Goal: Task Accomplishment & Management: Manage account settings

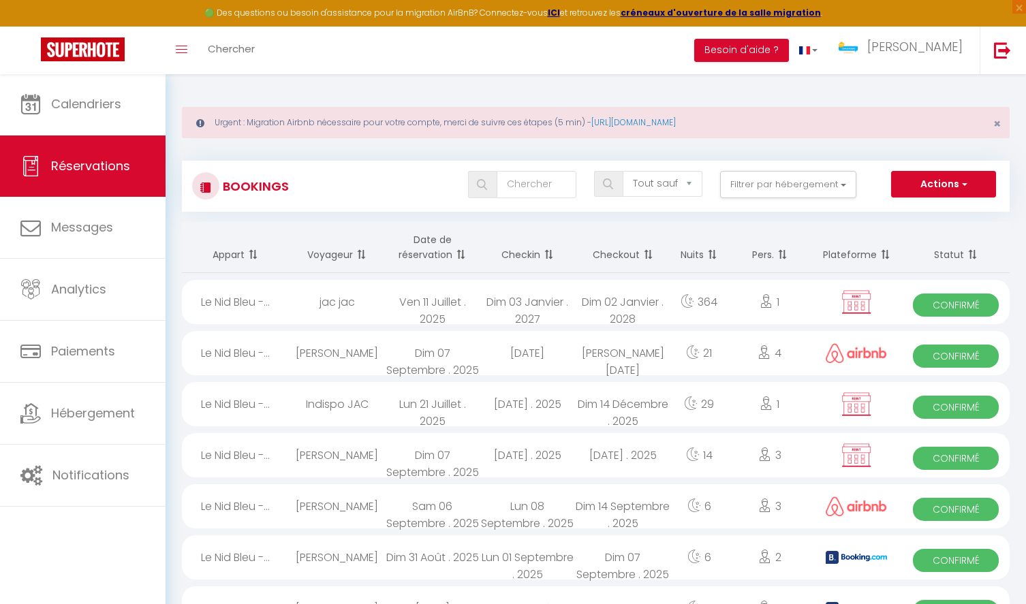
select select "not_cancelled"
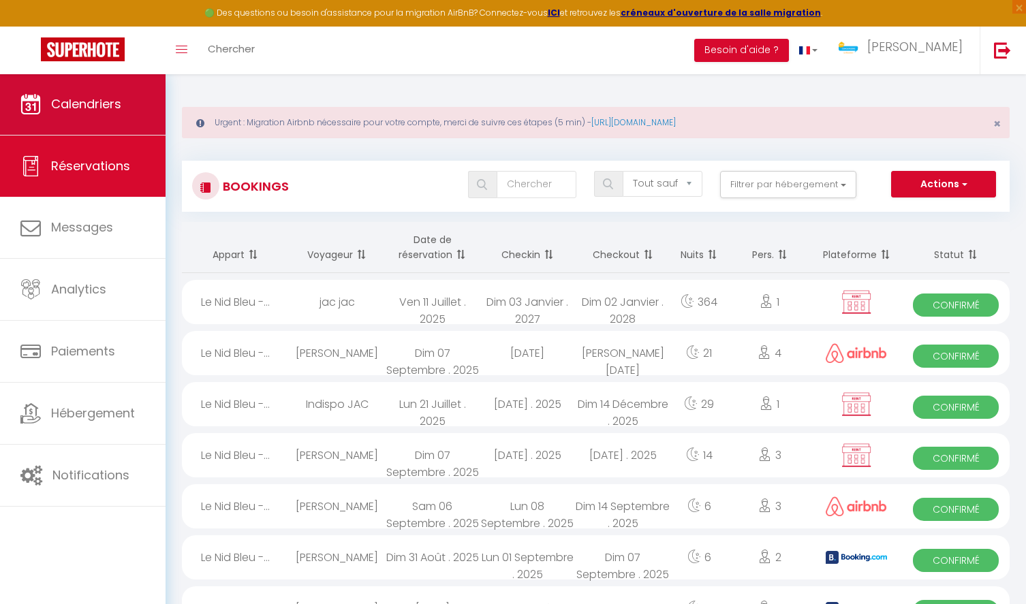
click at [65, 102] on span "Calendriers" at bounding box center [86, 103] width 70 height 17
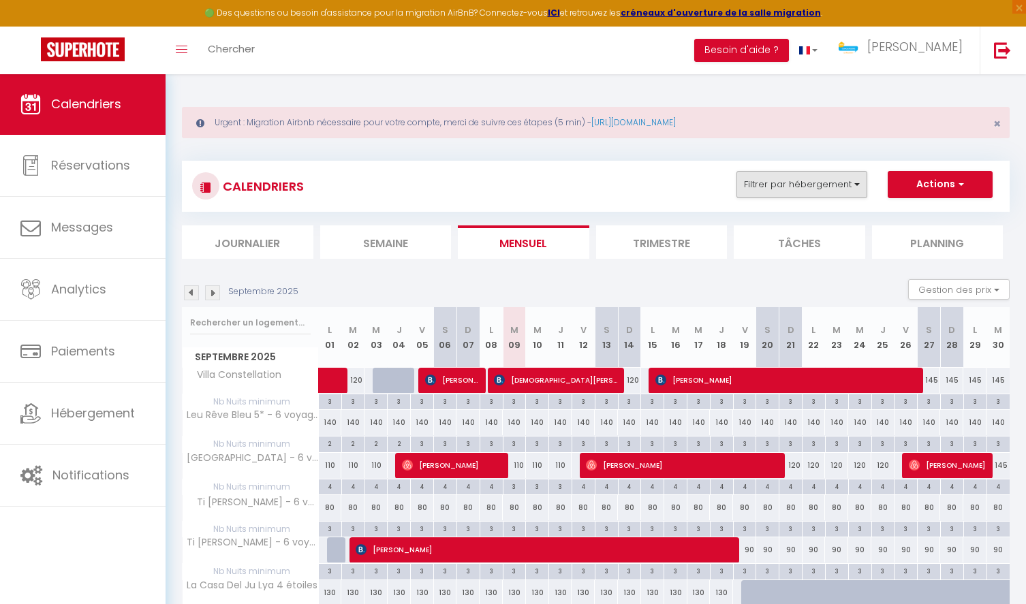
click at [821, 187] on button "Filtrer par hébergement" at bounding box center [801, 184] width 131 height 27
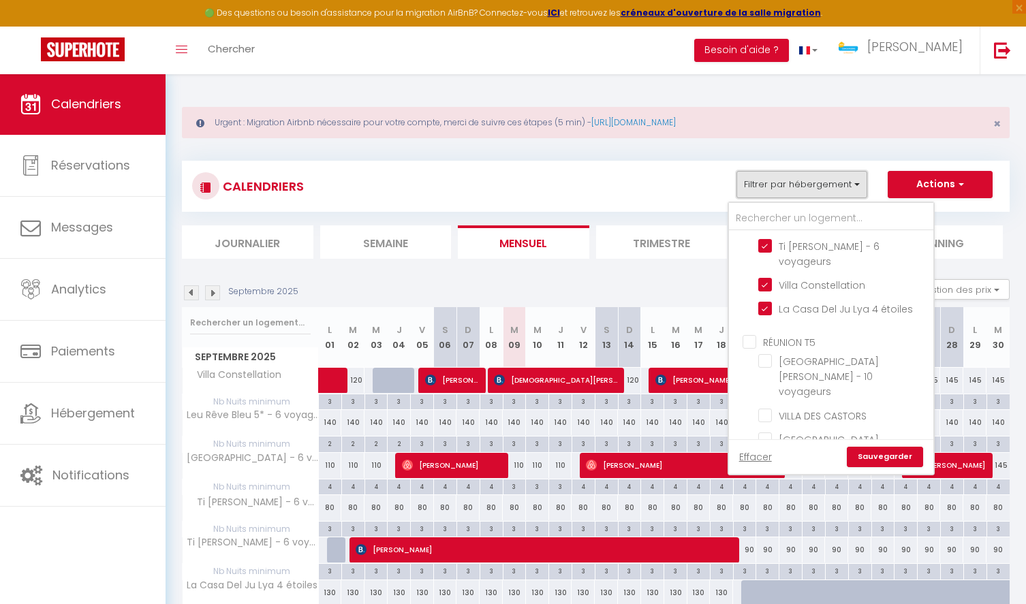
scroll to position [904, 0]
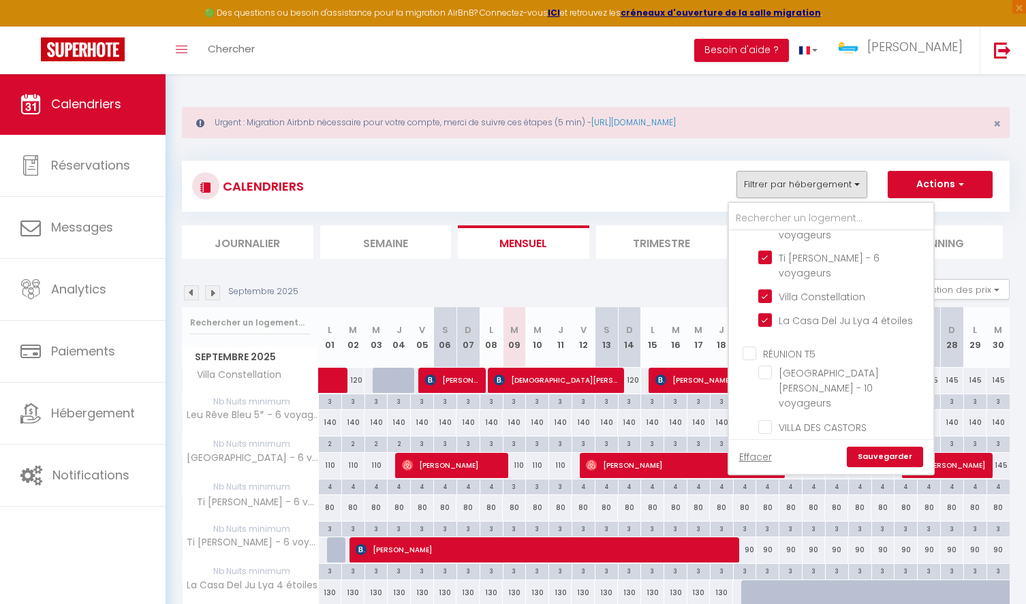
click at [752, 346] on input "RÉUNION T5" at bounding box center [844, 353] width 204 height 14
checkbox input "true"
checkbox input "false"
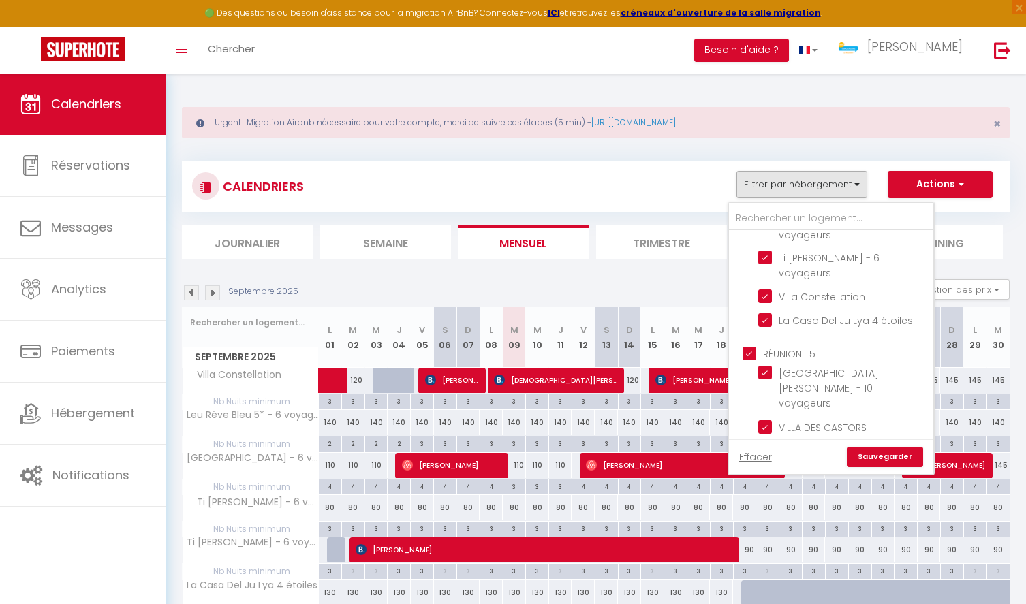
checkbox input "false"
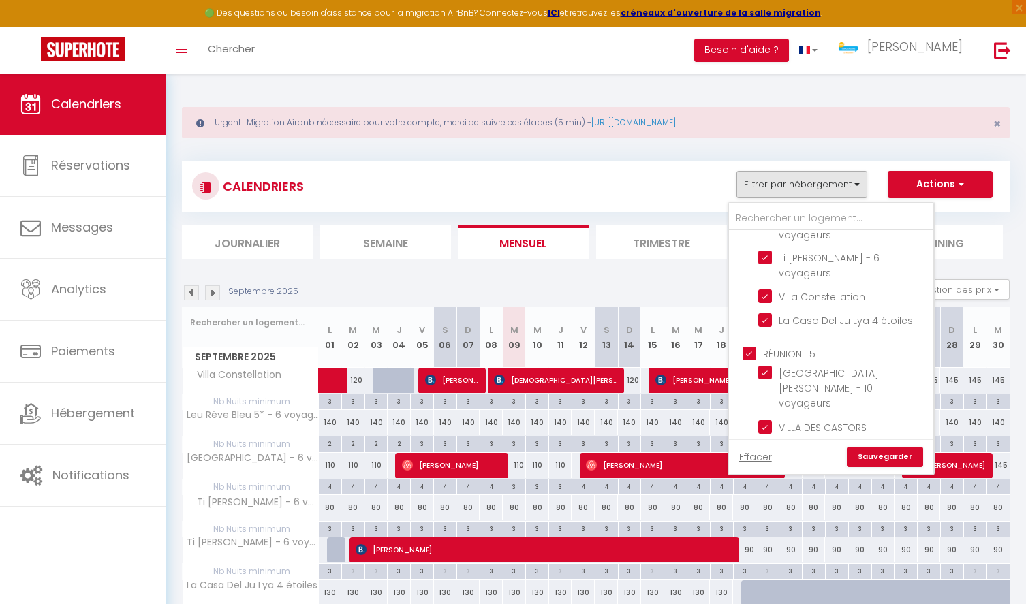
checkbox input "false"
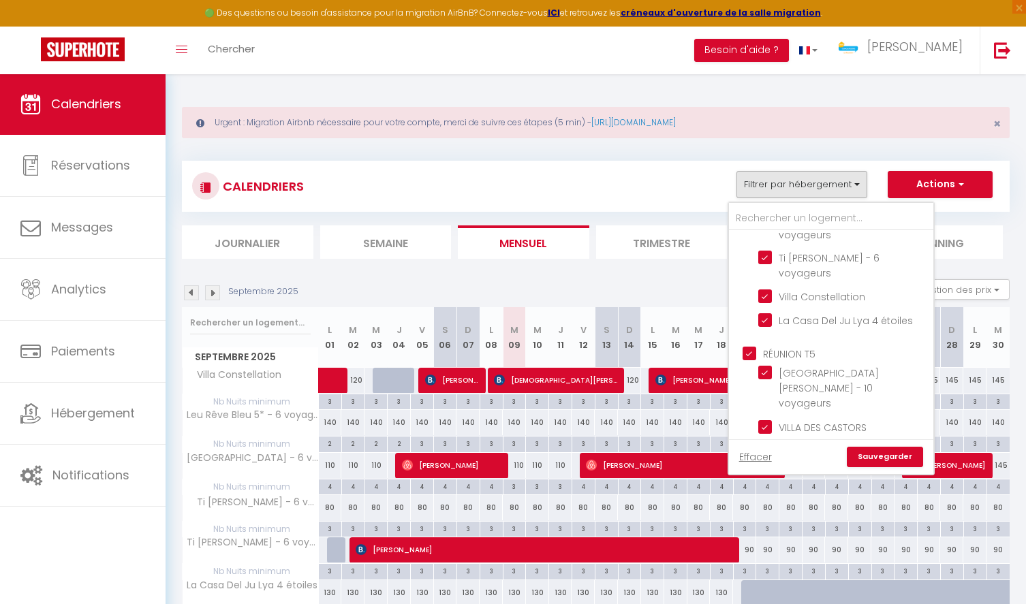
checkbox input "false"
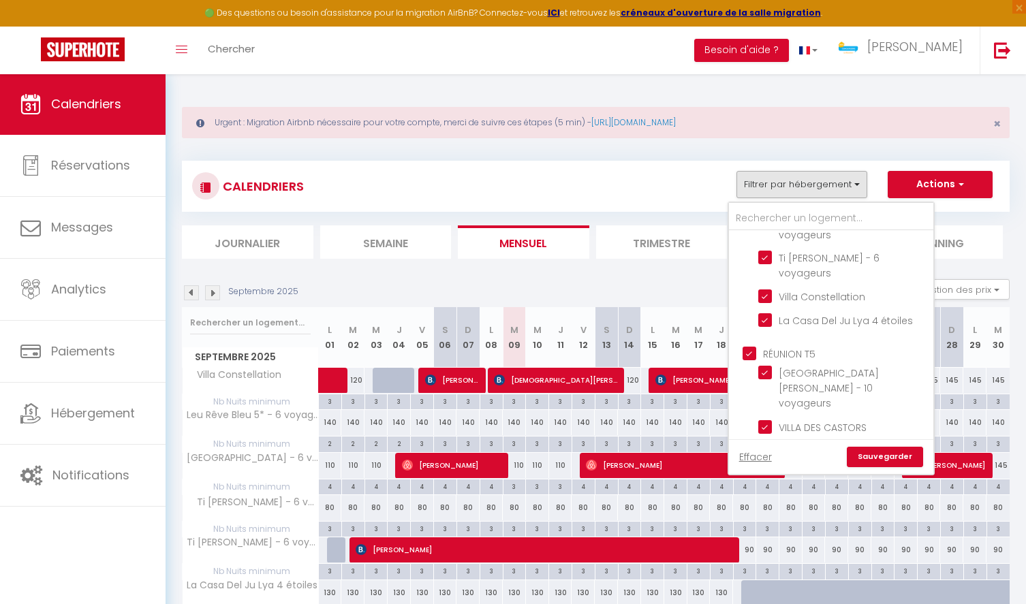
checkbox input "false"
checkbox input "true"
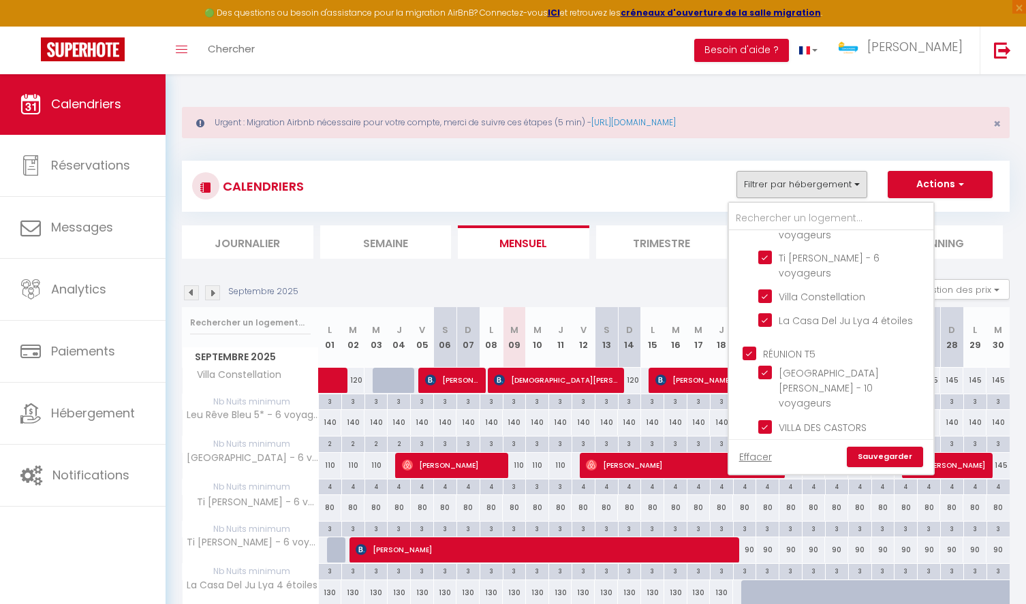
checkbox input "true"
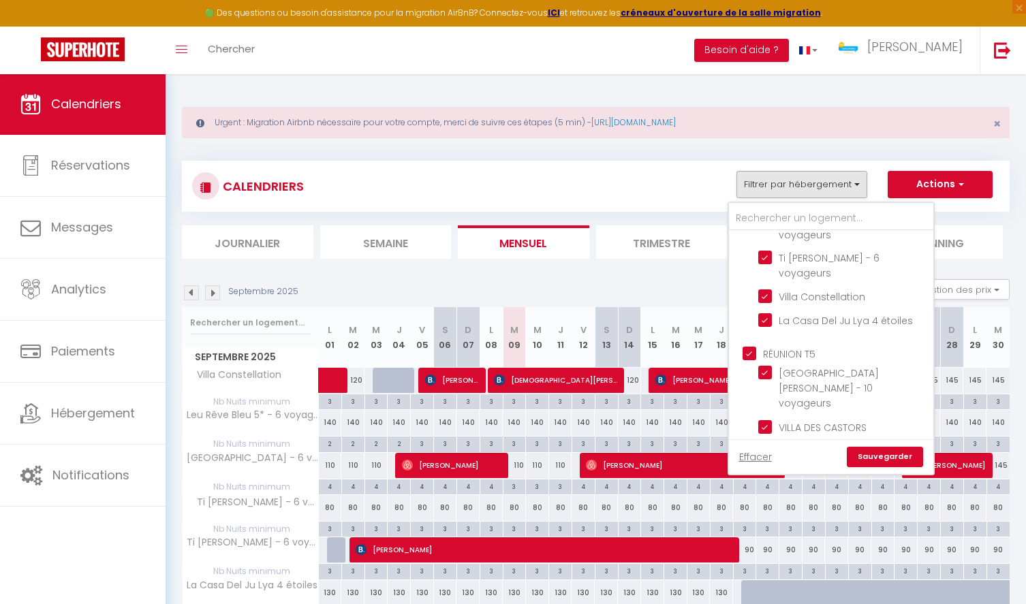
checkbox input "false"
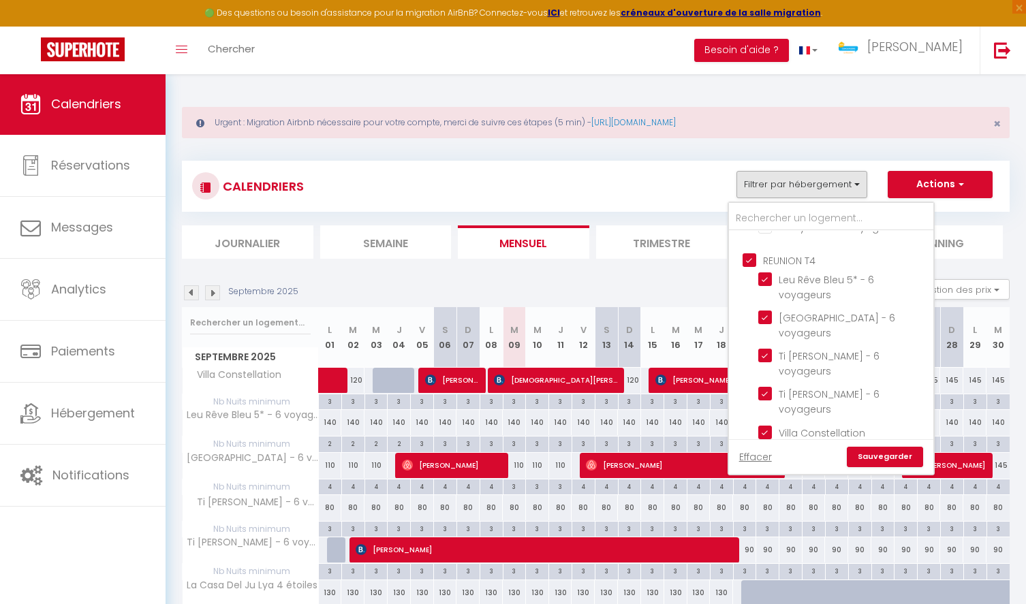
scroll to position [746, 0]
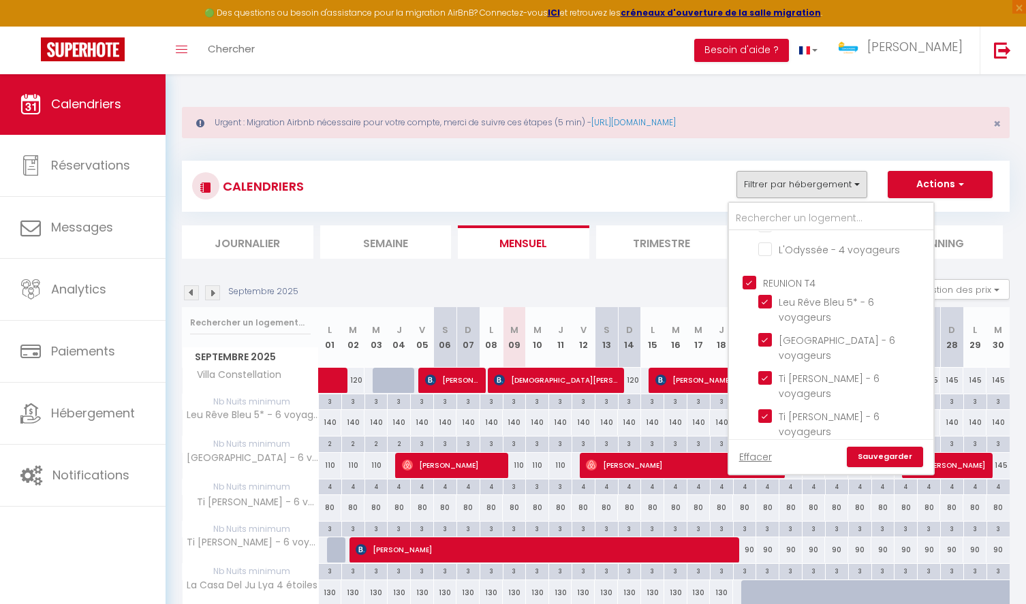
click at [750, 275] on input "REUNION T4" at bounding box center [844, 282] width 204 height 14
checkbox input "false"
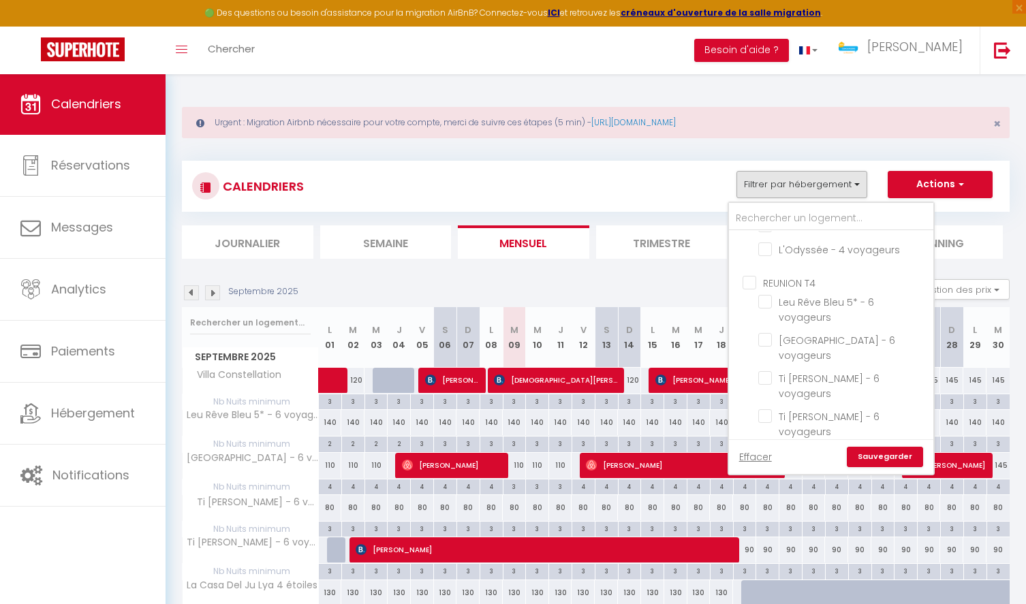
checkbox input "false"
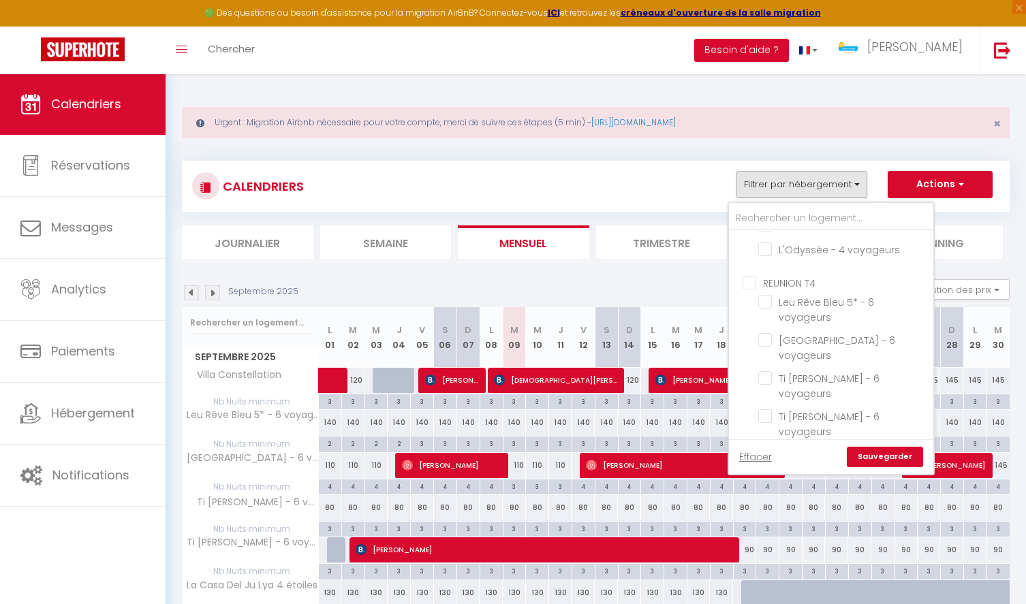
checkbox input "false"
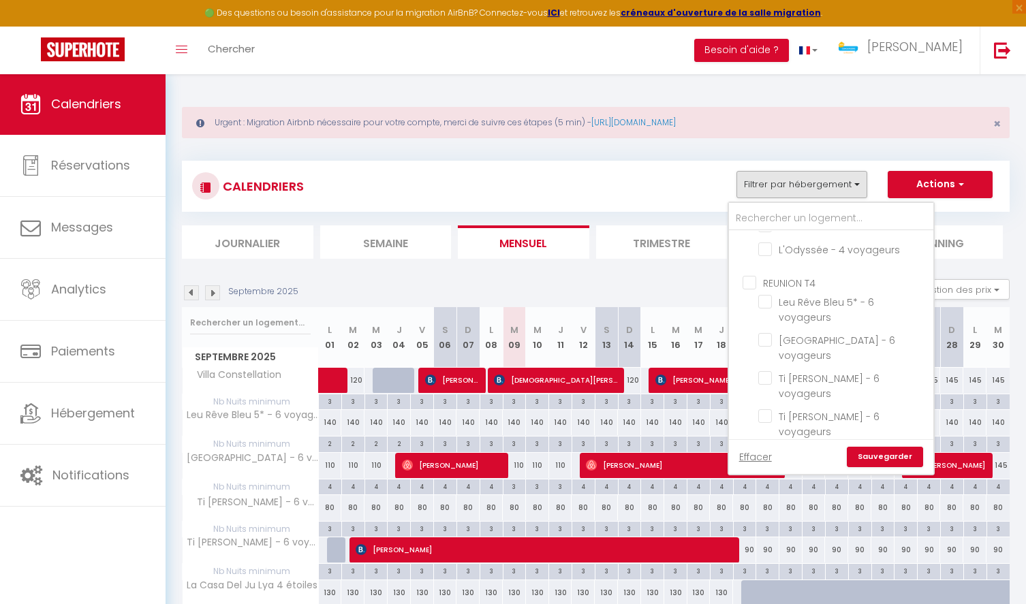
checkbox input "false"
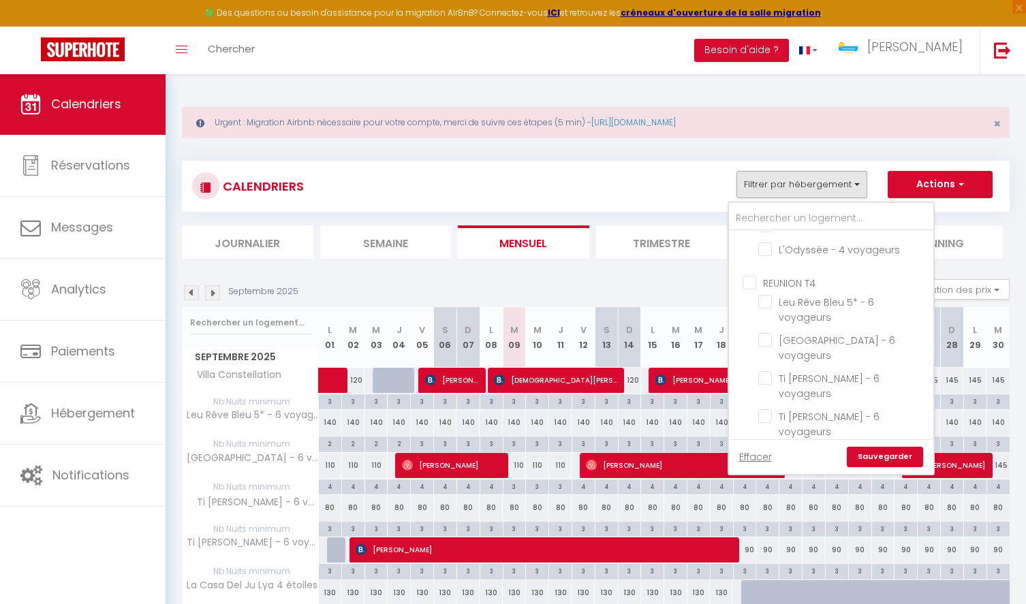
checkbox input "false"
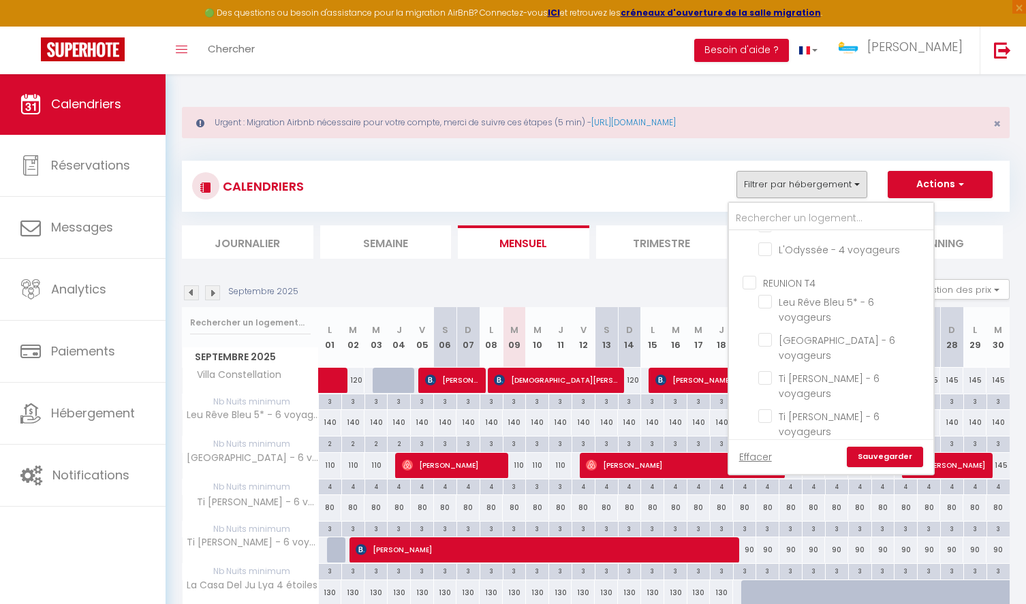
checkbox input "false"
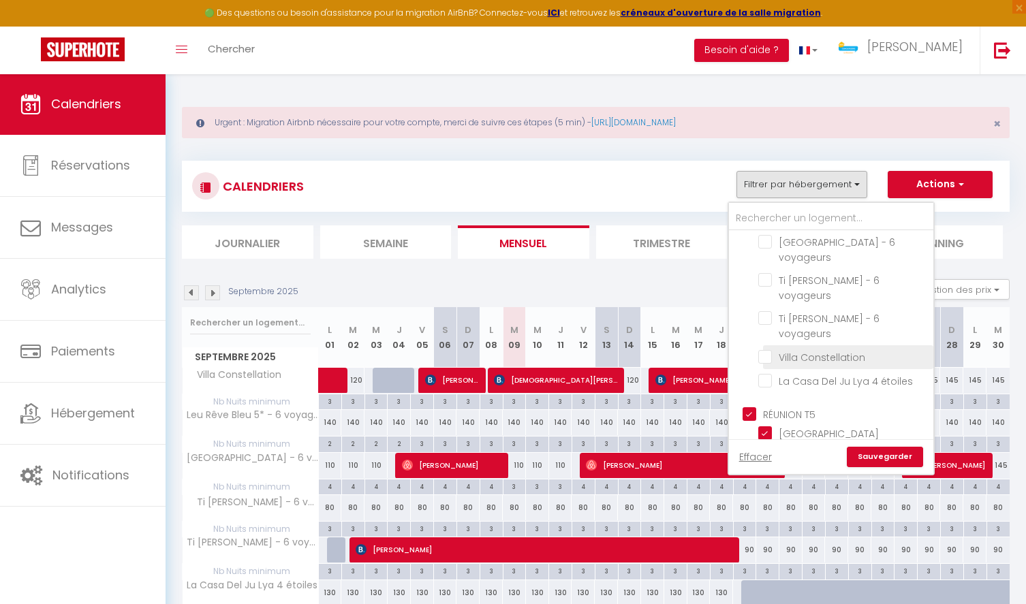
scroll to position [887, 0]
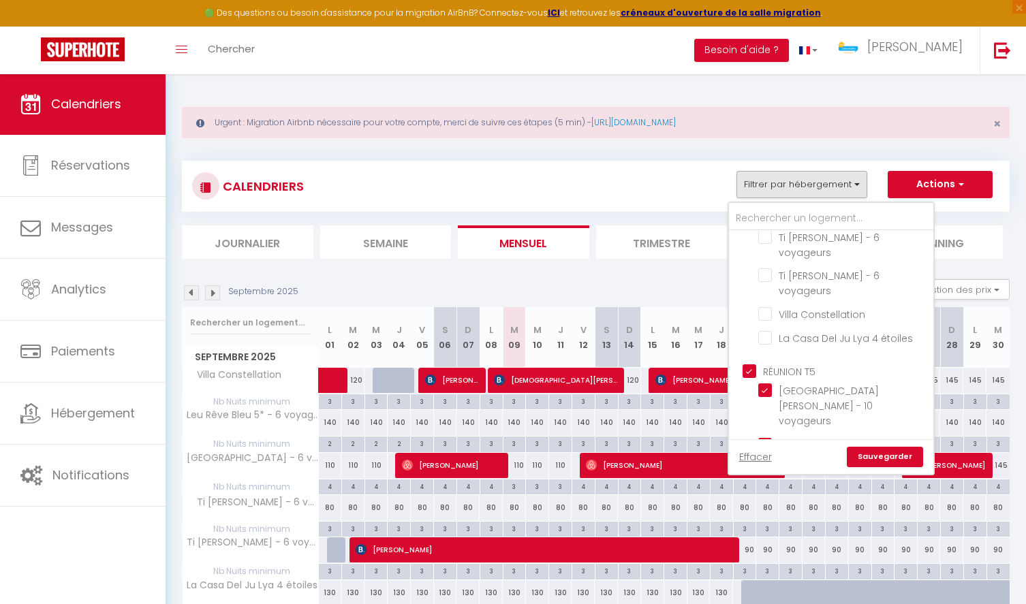
click at [883, 458] on link "Sauvegarder" at bounding box center [885, 457] width 76 height 20
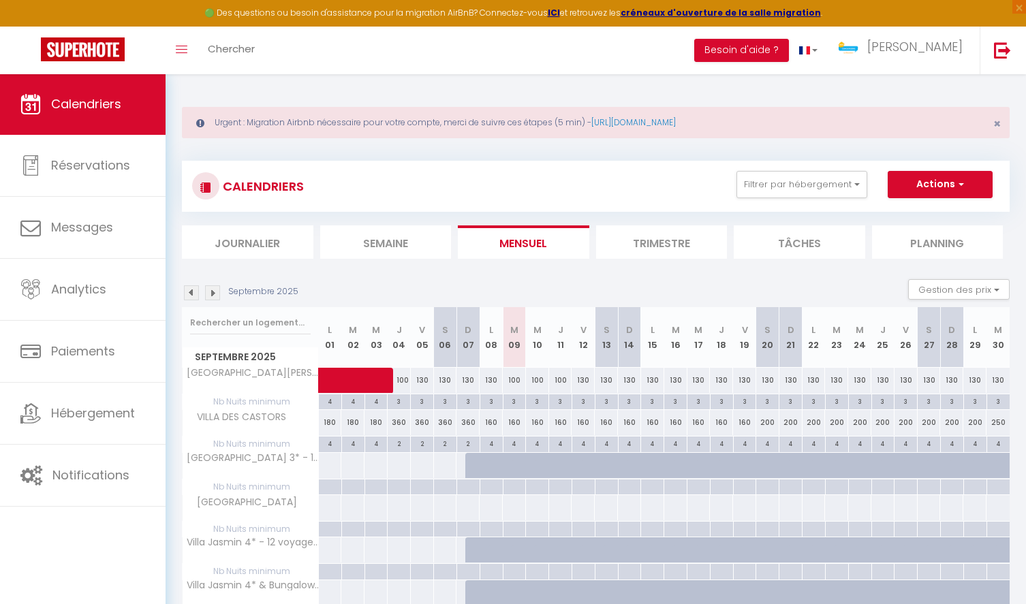
click at [190, 293] on img at bounding box center [191, 292] width 15 height 15
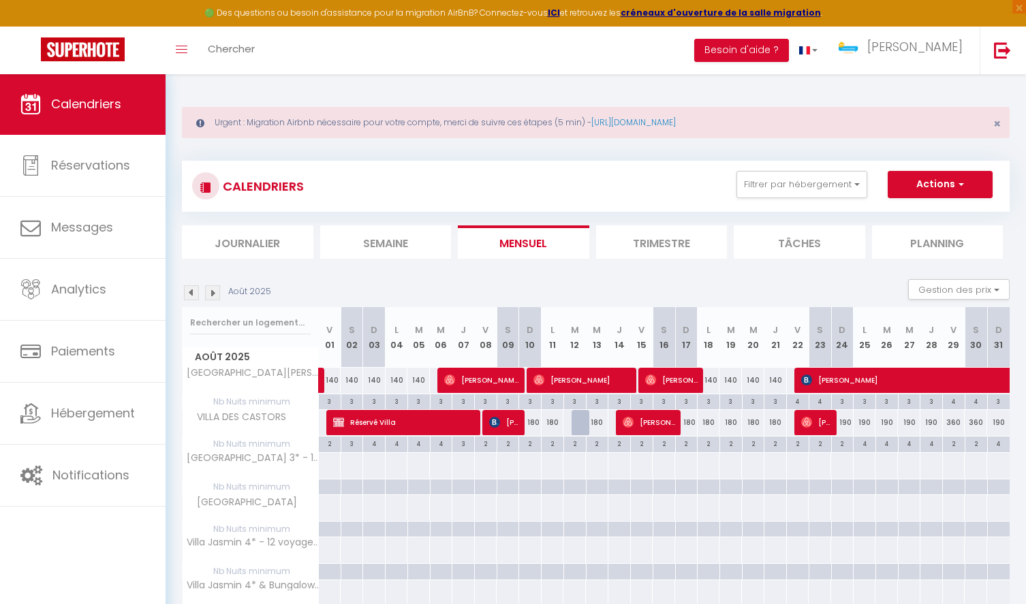
click at [190, 293] on img at bounding box center [191, 292] width 15 height 15
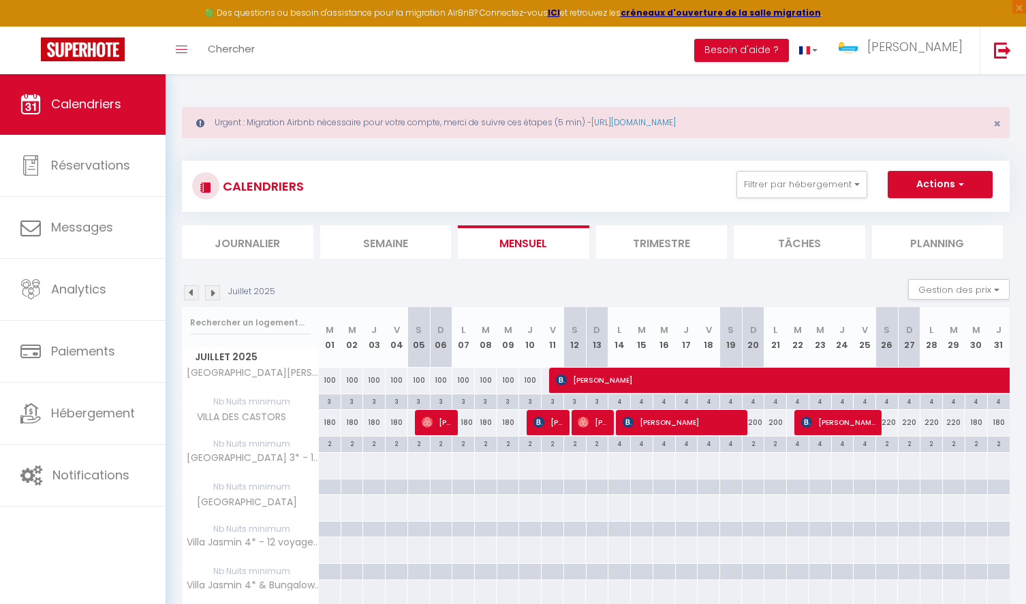
click at [190, 293] on img at bounding box center [191, 292] width 15 height 15
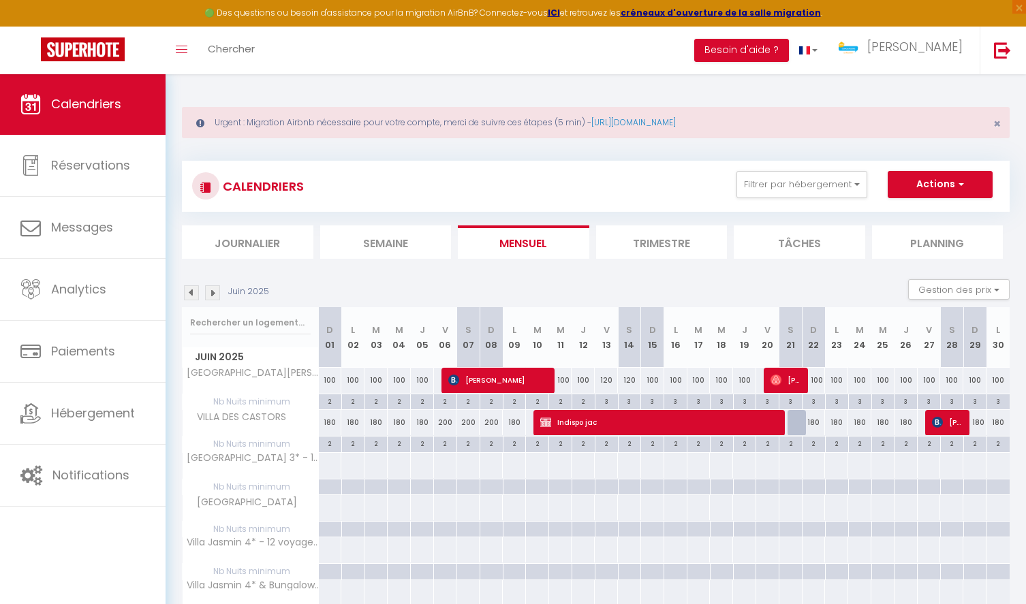
click at [190, 293] on img at bounding box center [191, 292] width 15 height 15
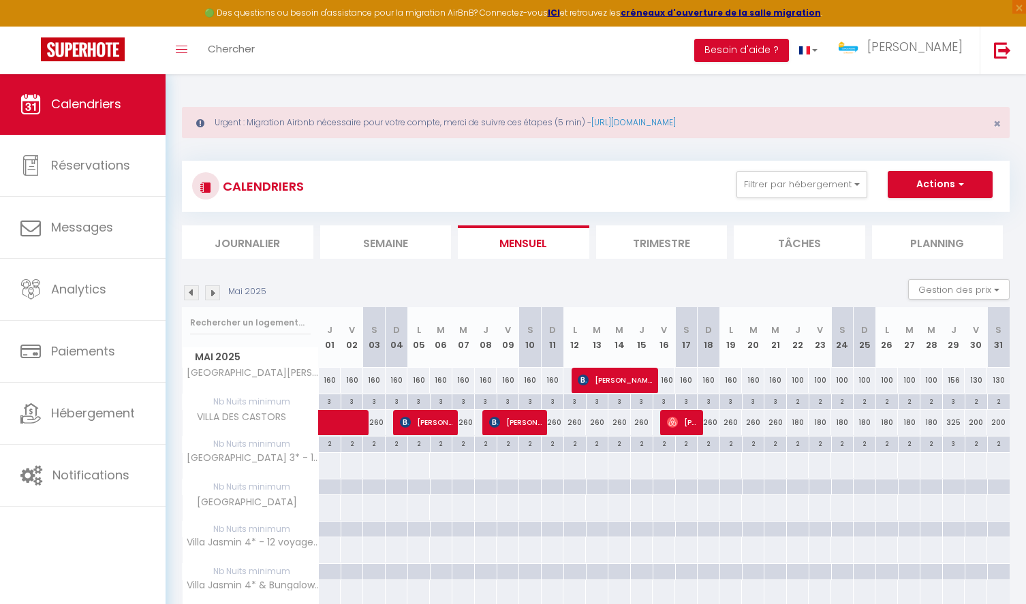
click at [211, 294] on img at bounding box center [212, 292] width 15 height 15
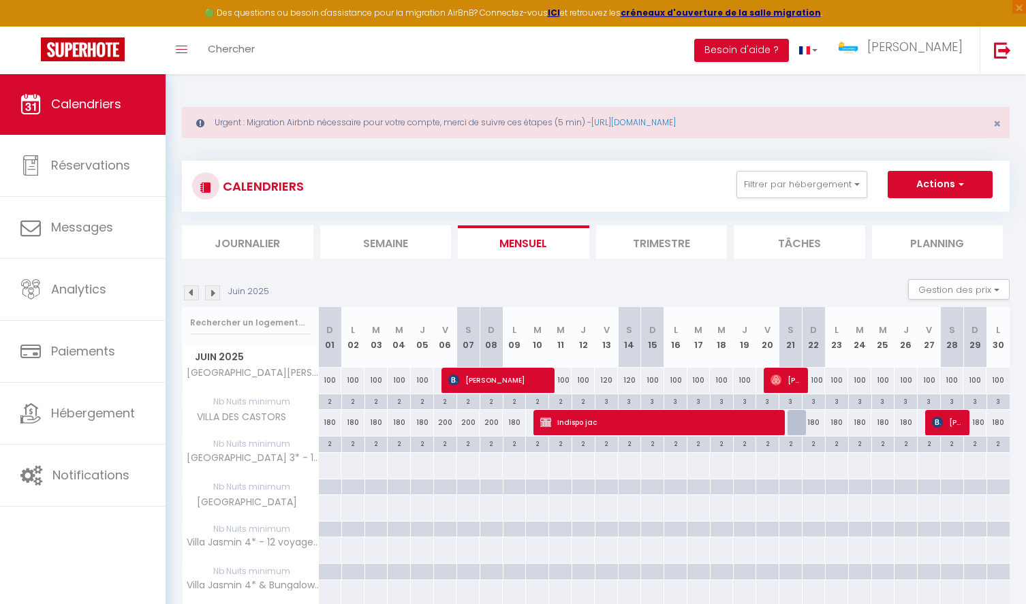
click at [211, 294] on img at bounding box center [212, 292] width 15 height 15
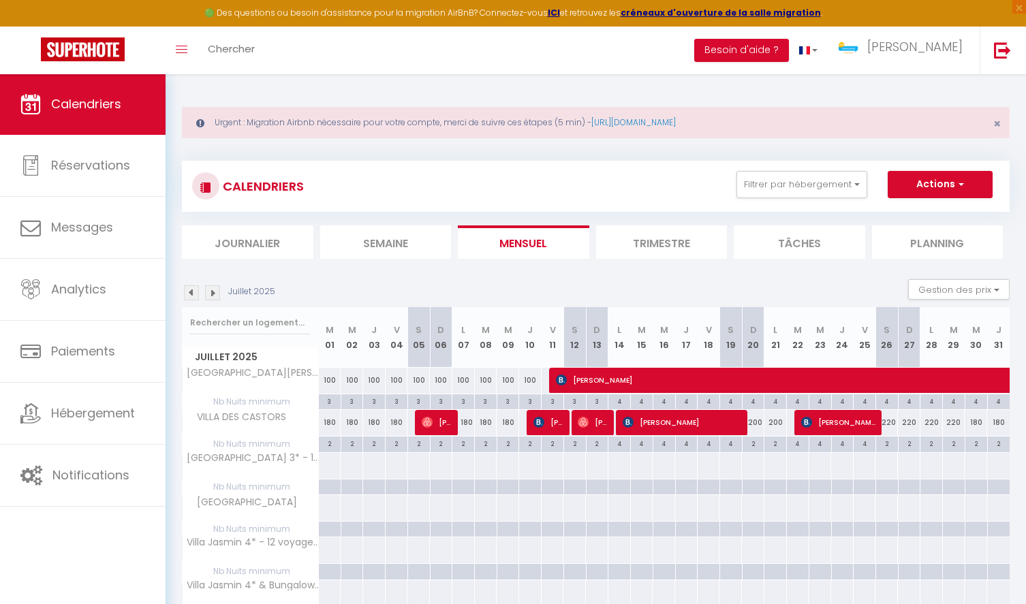
click at [211, 294] on img at bounding box center [212, 292] width 15 height 15
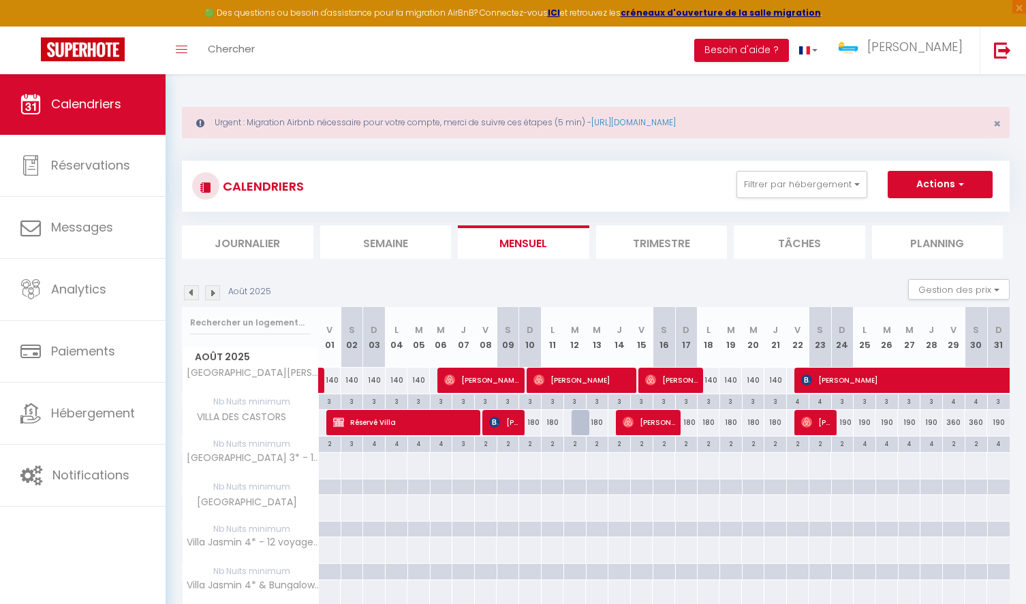
click at [211, 294] on img at bounding box center [212, 292] width 15 height 15
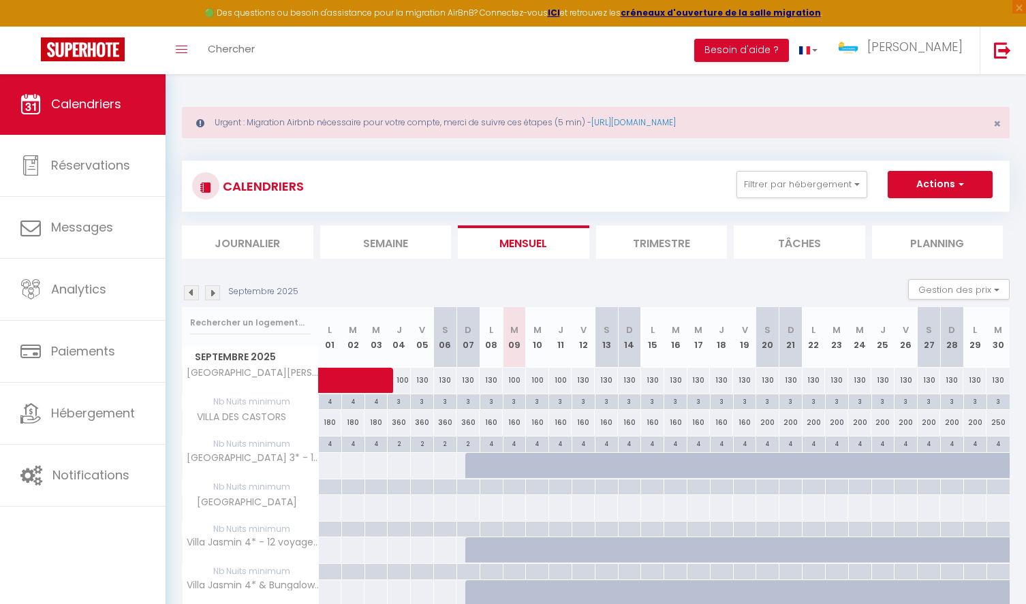
click at [193, 295] on img at bounding box center [191, 292] width 15 height 15
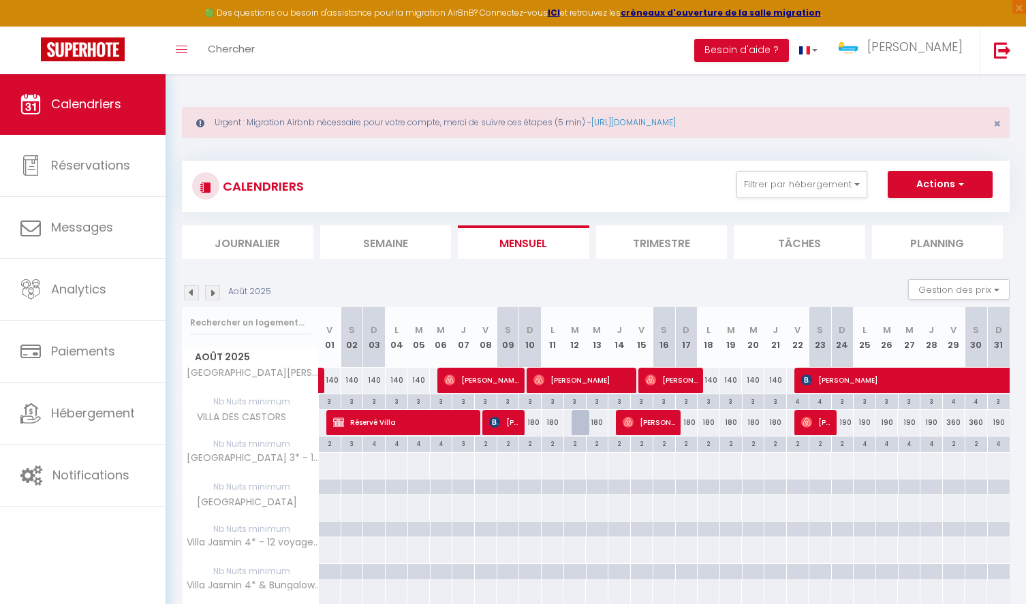
click at [214, 291] on img at bounding box center [212, 292] width 15 height 15
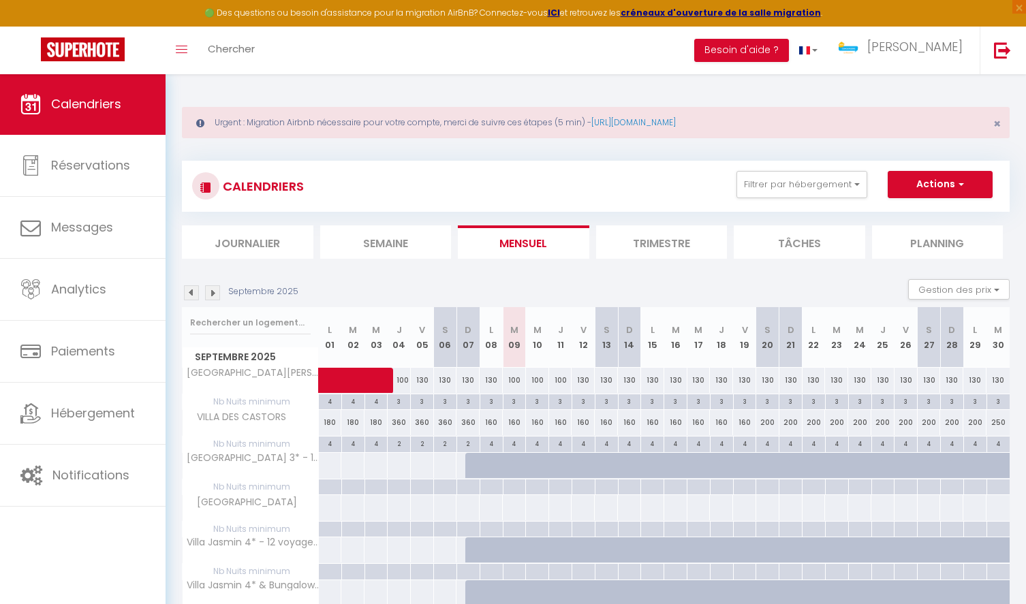
click at [214, 291] on img at bounding box center [212, 292] width 15 height 15
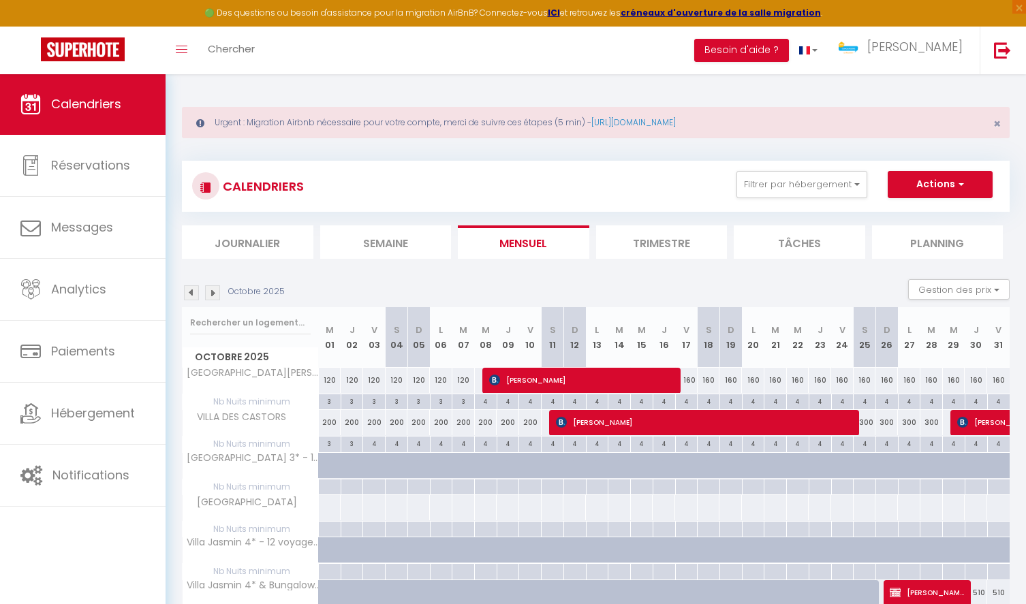
click at [210, 289] on img at bounding box center [212, 292] width 15 height 15
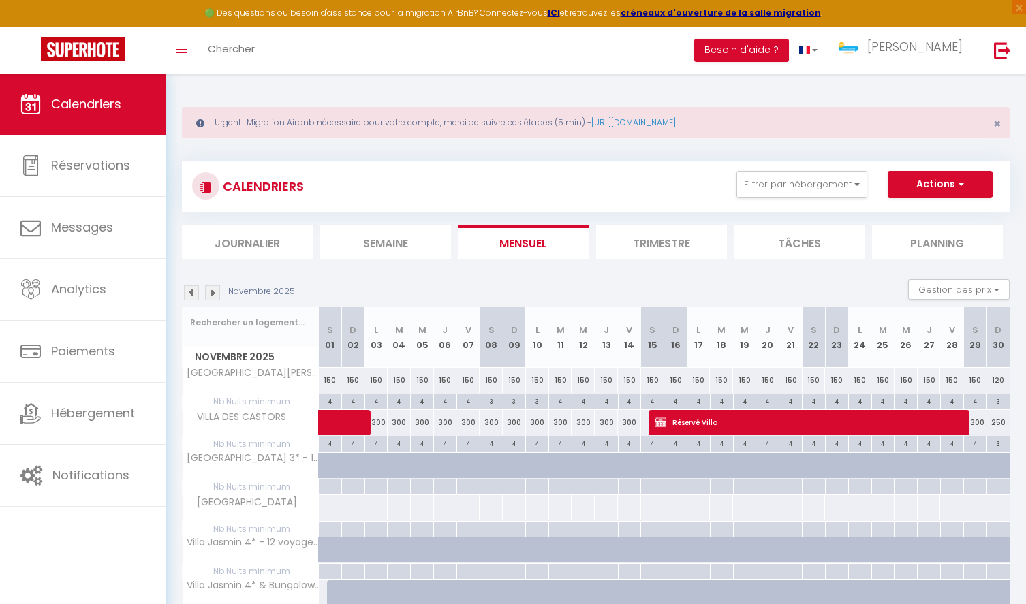
click at [212, 292] on img at bounding box center [212, 292] width 15 height 15
